Goal: Navigation & Orientation: Understand site structure

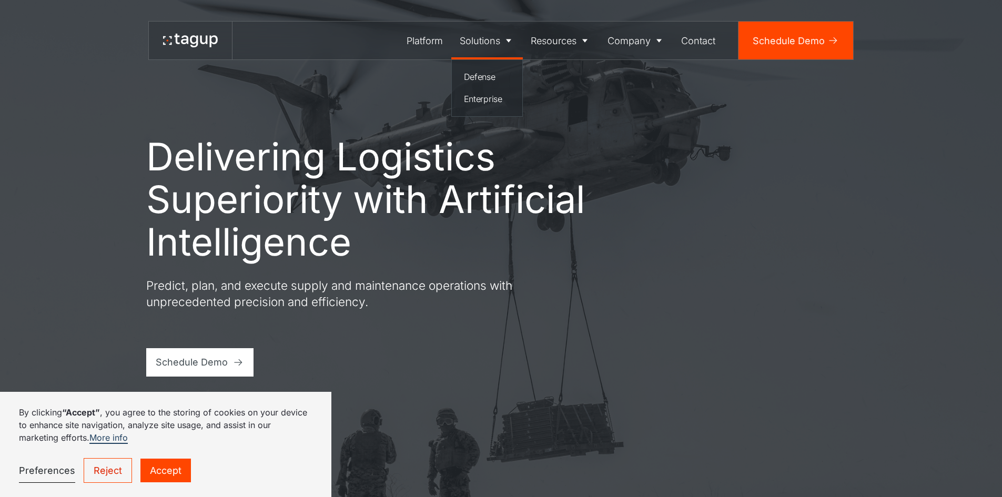
click at [490, 37] on div "Solutions" at bounding box center [480, 41] width 41 height 14
click at [489, 78] on div "Defense" at bounding box center [487, 77] width 47 height 13
click at [707, 39] on div "Contact" at bounding box center [698, 41] width 34 height 14
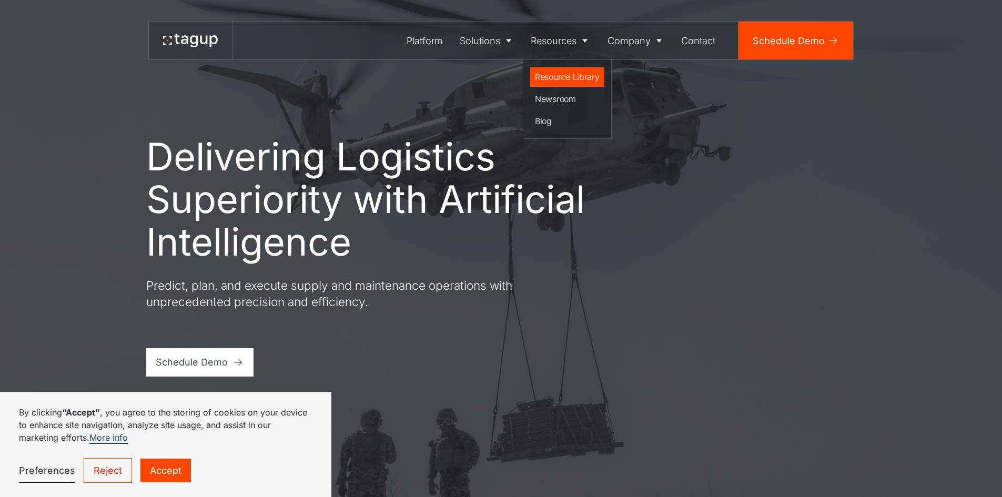
click at [557, 78] on div "Resource Library" at bounding box center [567, 77] width 65 height 13
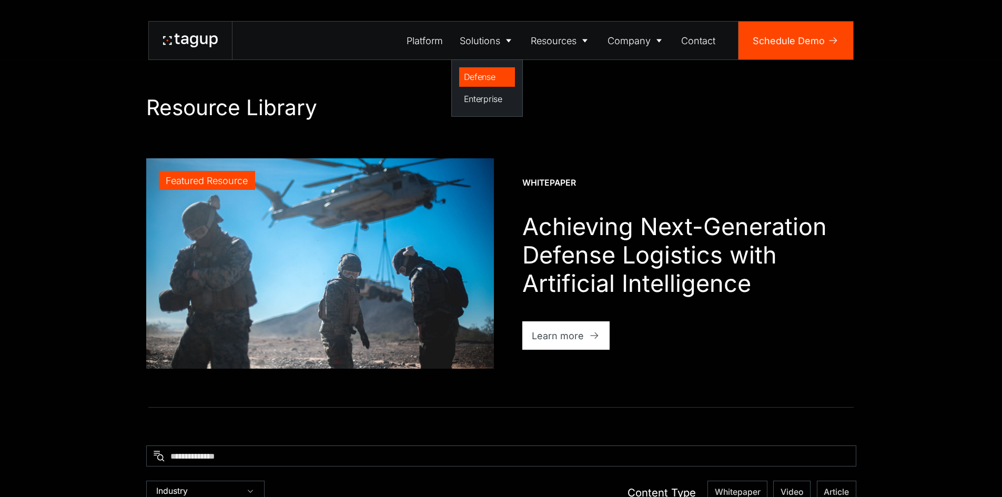
click at [486, 77] on div "Defense" at bounding box center [487, 77] width 47 height 13
click at [491, 95] on div "Enterprise" at bounding box center [487, 99] width 47 height 13
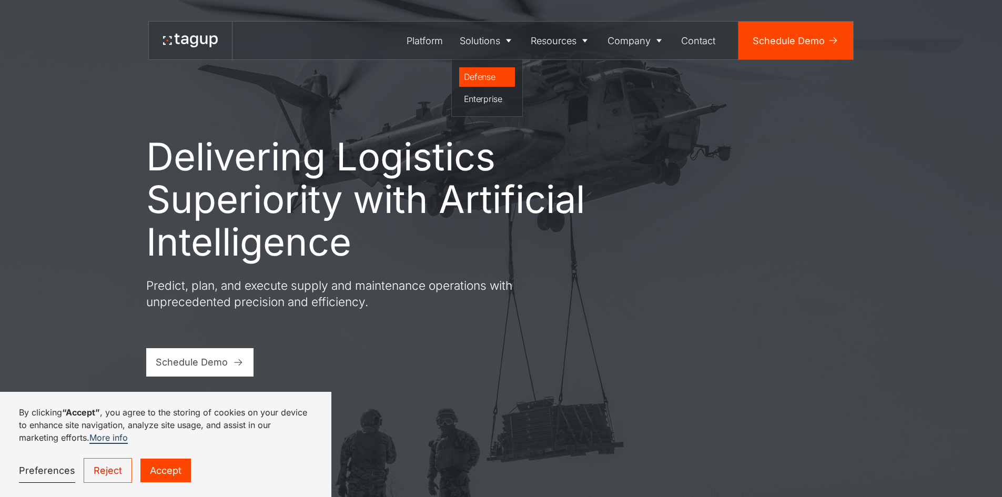
click at [485, 74] on div "Defense" at bounding box center [487, 77] width 47 height 13
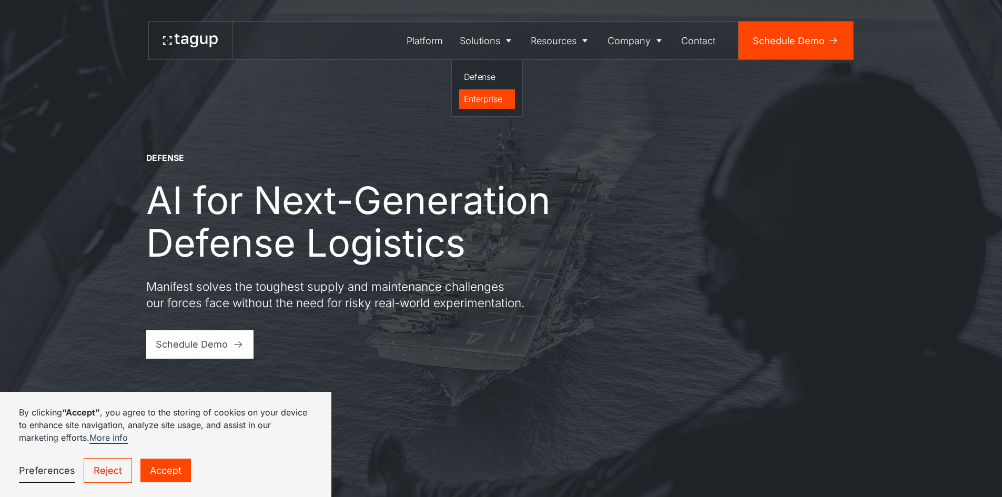
click at [490, 95] on div "Enterprise" at bounding box center [487, 99] width 47 height 13
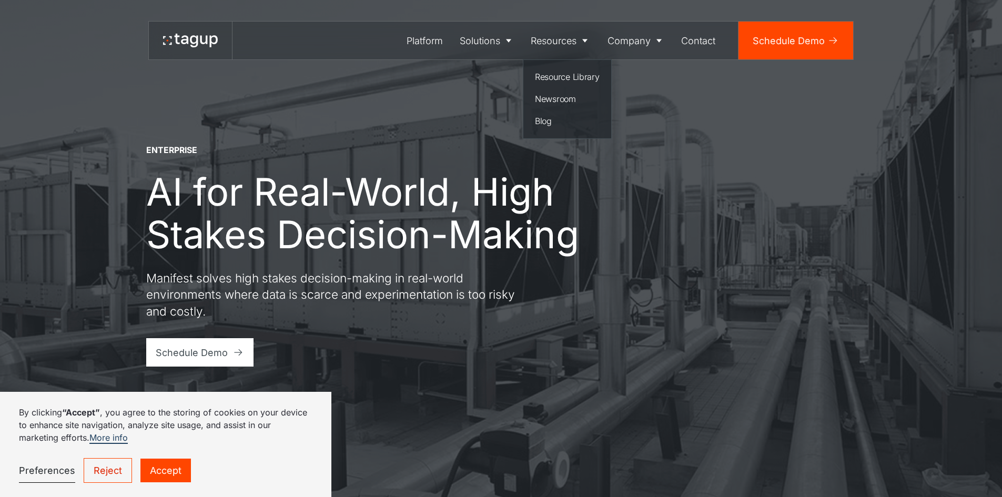
click at [574, 75] on div "Resource Library" at bounding box center [567, 77] width 65 height 13
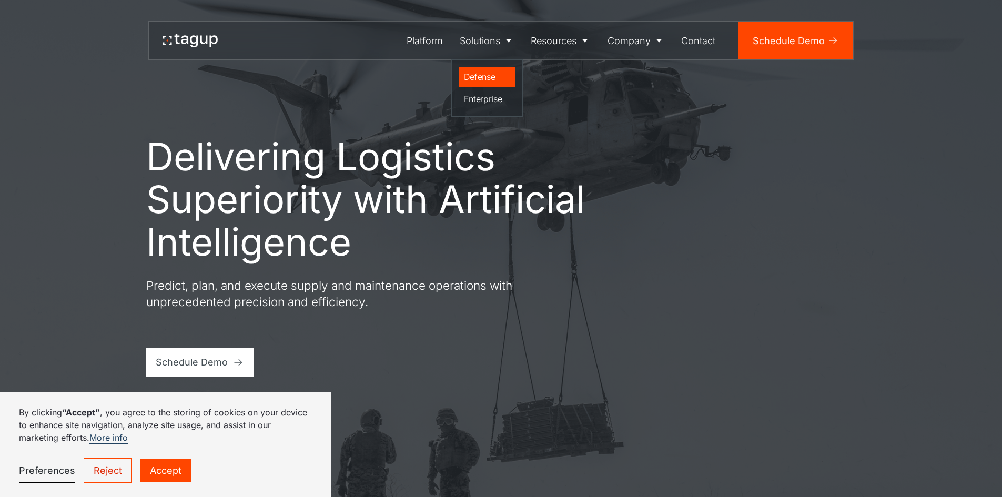
click at [491, 71] on div "Defense" at bounding box center [487, 77] width 47 height 13
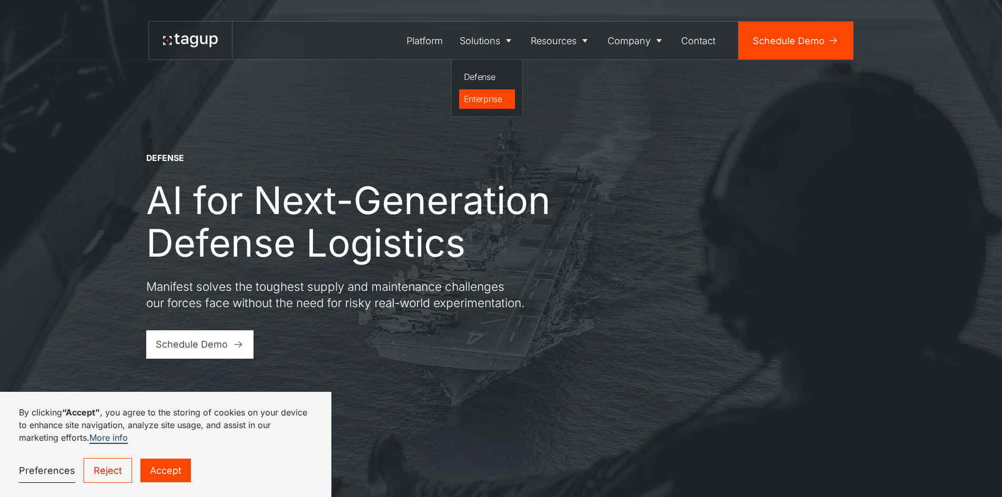
click at [489, 98] on div "Enterprise" at bounding box center [487, 99] width 47 height 13
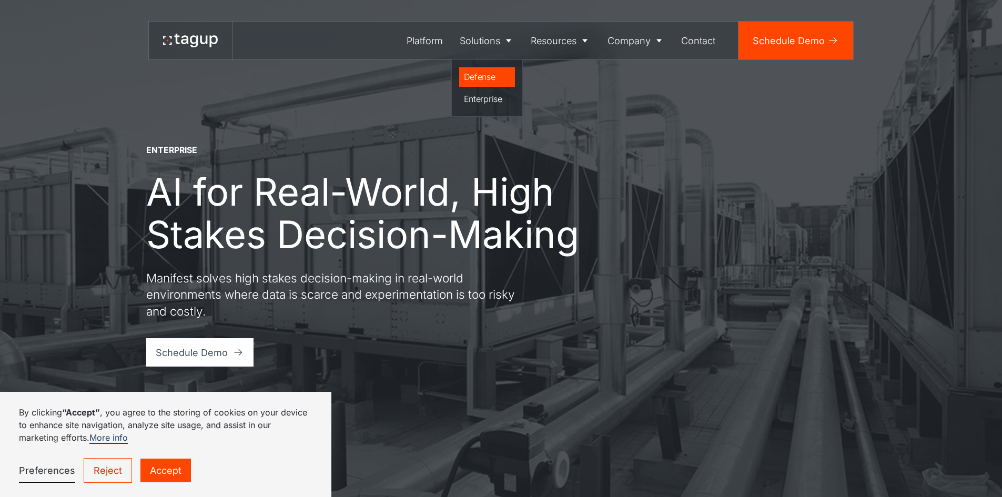
click at [483, 71] on div "Defense" at bounding box center [487, 77] width 47 height 13
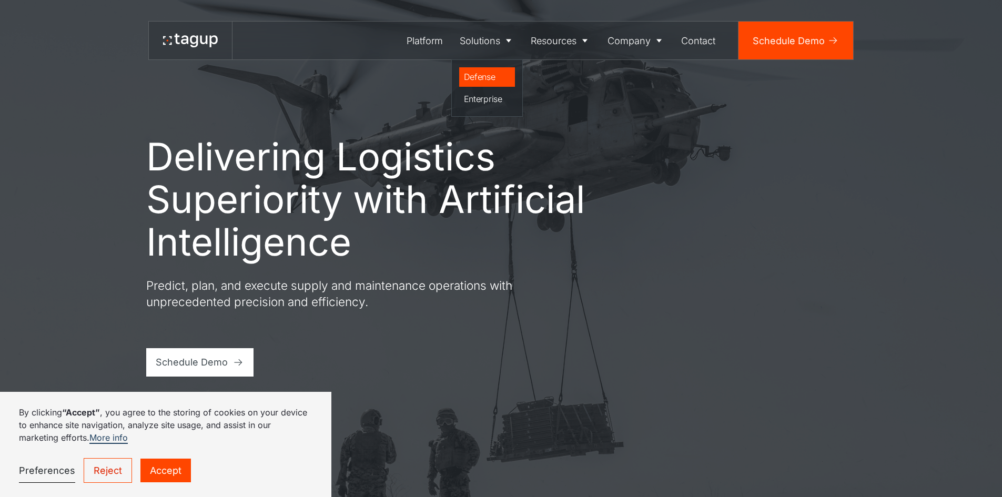
click at [484, 68] on link "Defense" at bounding box center [487, 77] width 56 height 20
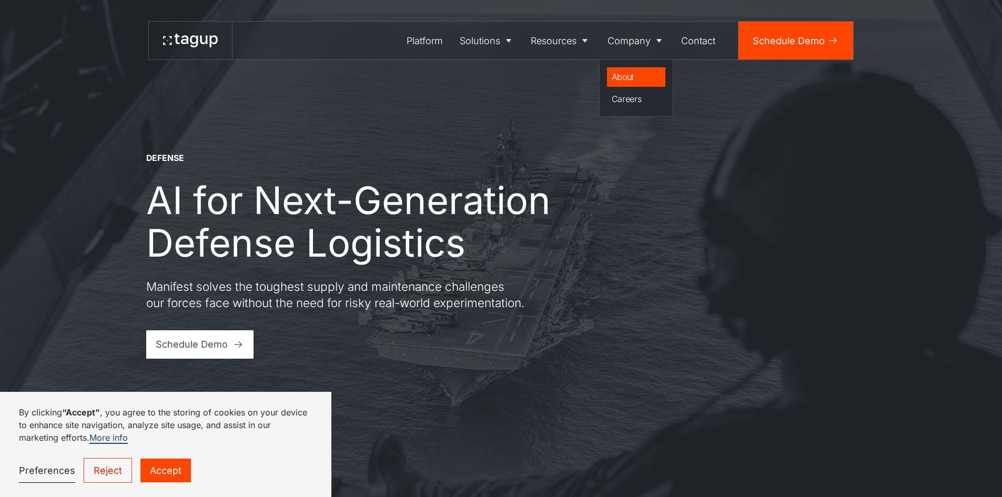
click at [632, 69] on link "About" at bounding box center [636, 77] width 59 height 20
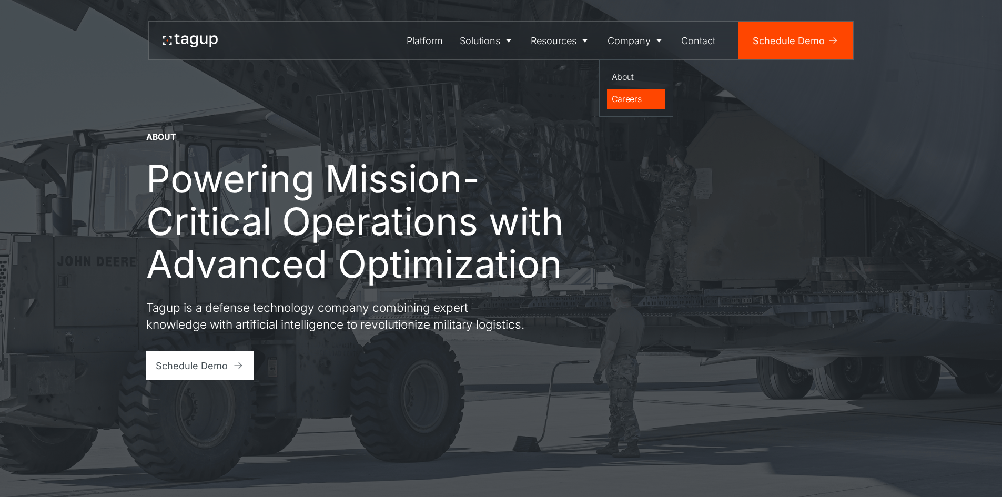
click at [635, 95] on div "Careers" at bounding box center [636, 99] width 49 height 13
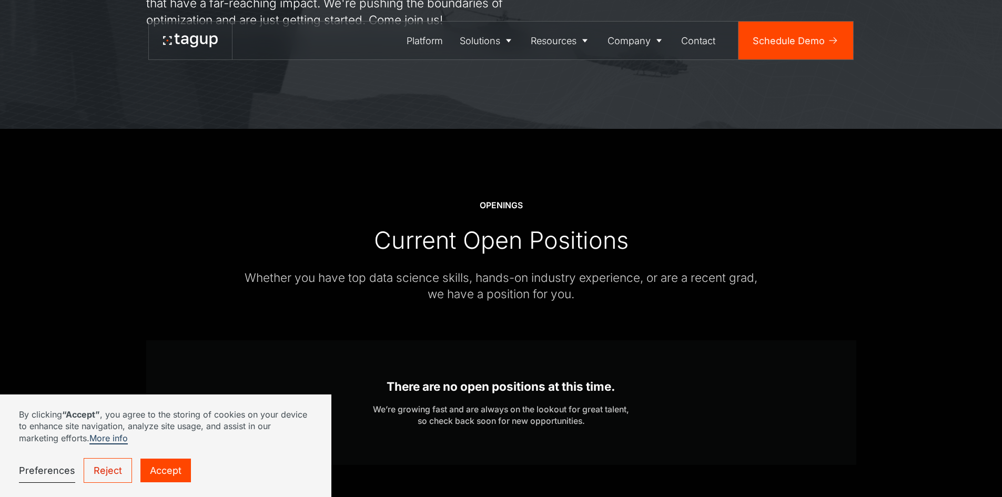
scroll to position [474, 0]
